Goal: Go to known website: Access a specific website the user already knows

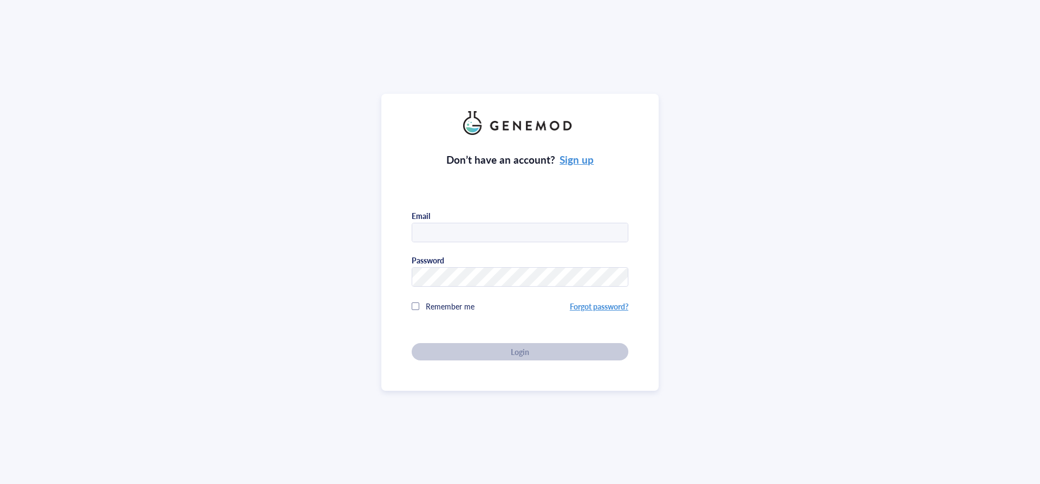
click at [566, 234] on input "text" at bounding box center [520, 233] width 216 height 20
type input "[EMAIL_ADDRESS][DOMAIN_NAME]"
